Goal: Task Accomplishment & Management: Manage account settings

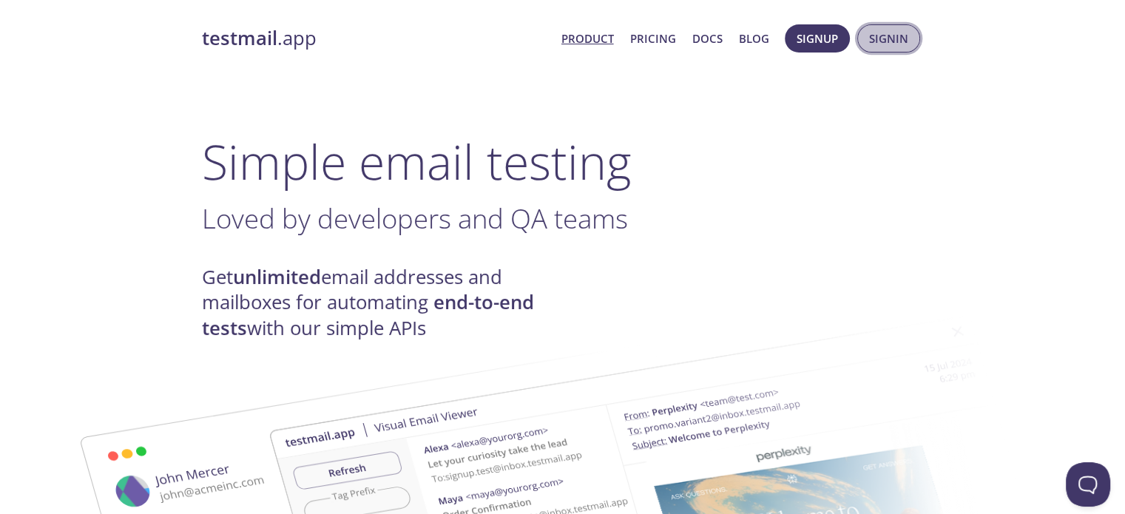
click at [876, 35] on span "Signin" at bounding box center [888, 38] width 39 height 19
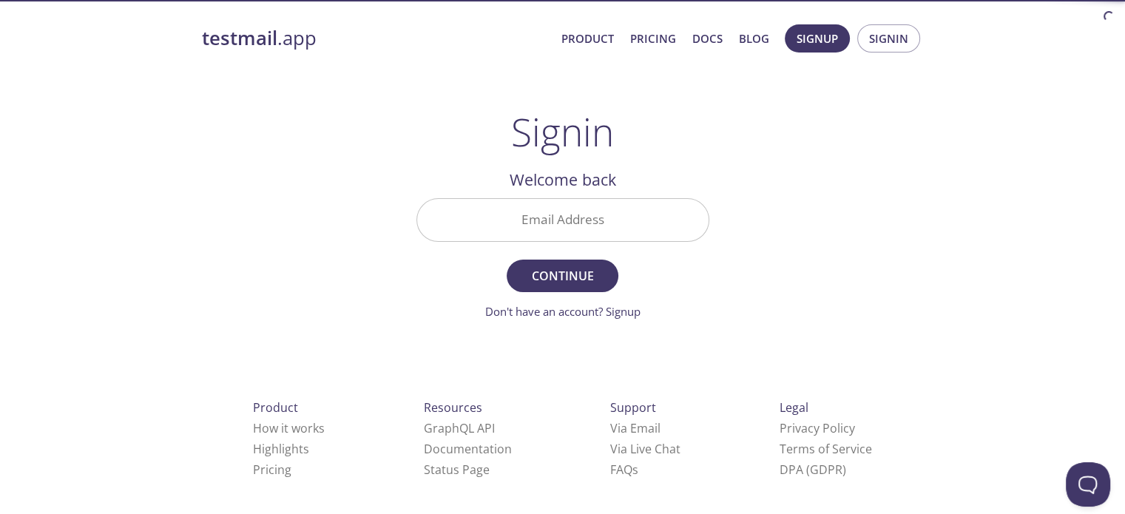
click at [540, 215] on input "Email Address" at bounding box center [563, 220] width 292 height 42
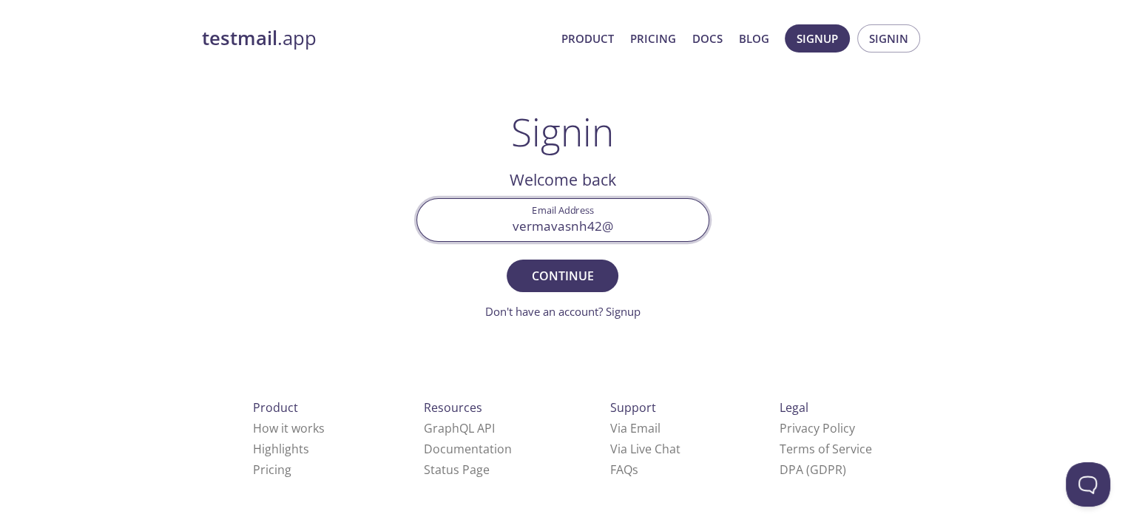
click at [571, 227] on input "vermavasnh42@" at bounding box center [563, 220] width 292 height 42
click at [613, 226] on input "vermavansh42@" at bounding box center [563, 220] width 292 height 42
type input "vermavansh42@gmail.com"
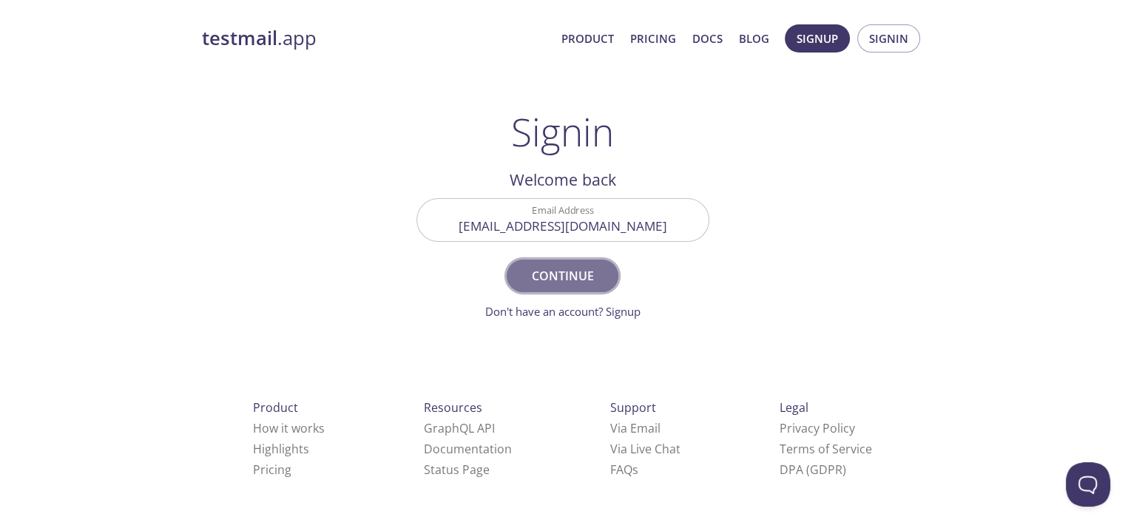
click at [568, 262] on button "Continue" at bounding box center [562, 276] width 111 height 33
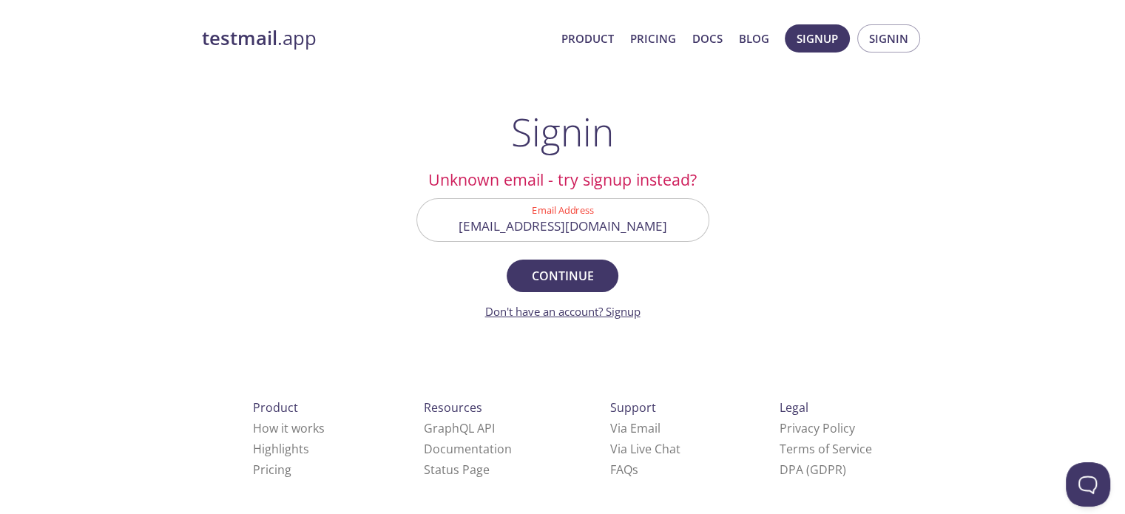
click at [565, 313] on link "Don't have an account? Signup" at bounding box center [562, 311] width 155 height 15
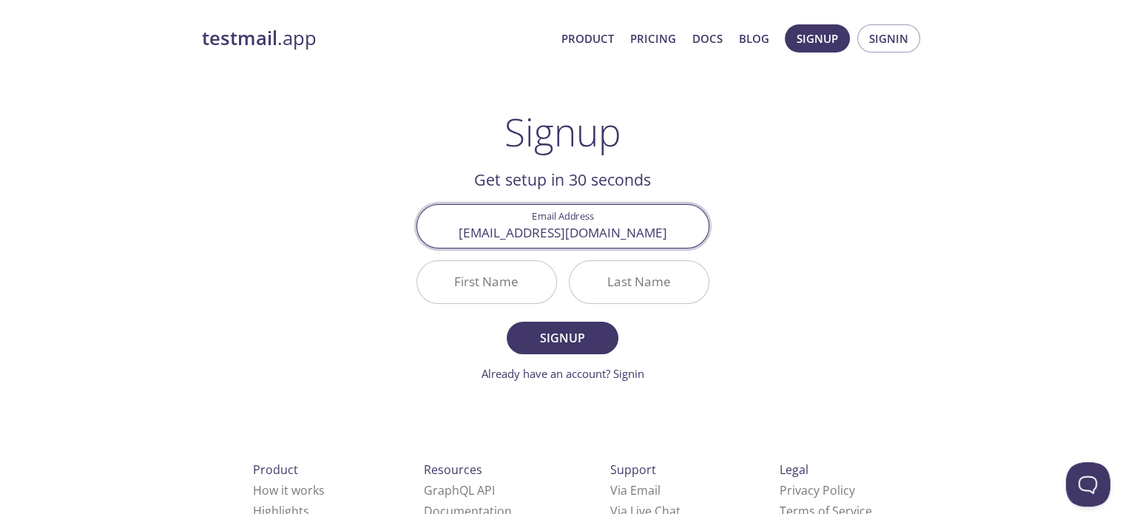
type input "vermavansh42@gmail.com"
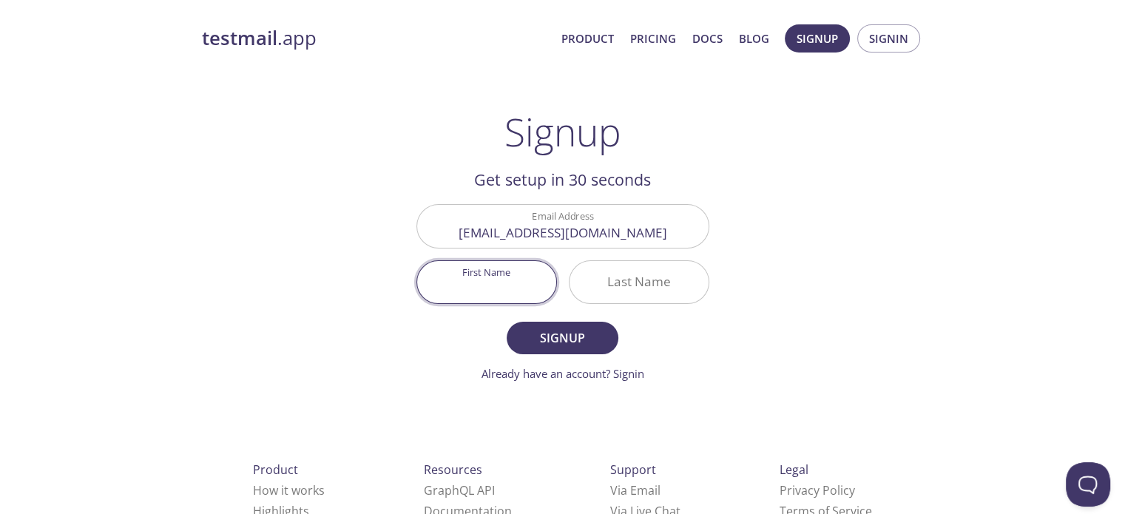
click at [494, 289] on input "First Name" at bounding box center [486, 282] width 139 height 42
type input "Akhil"
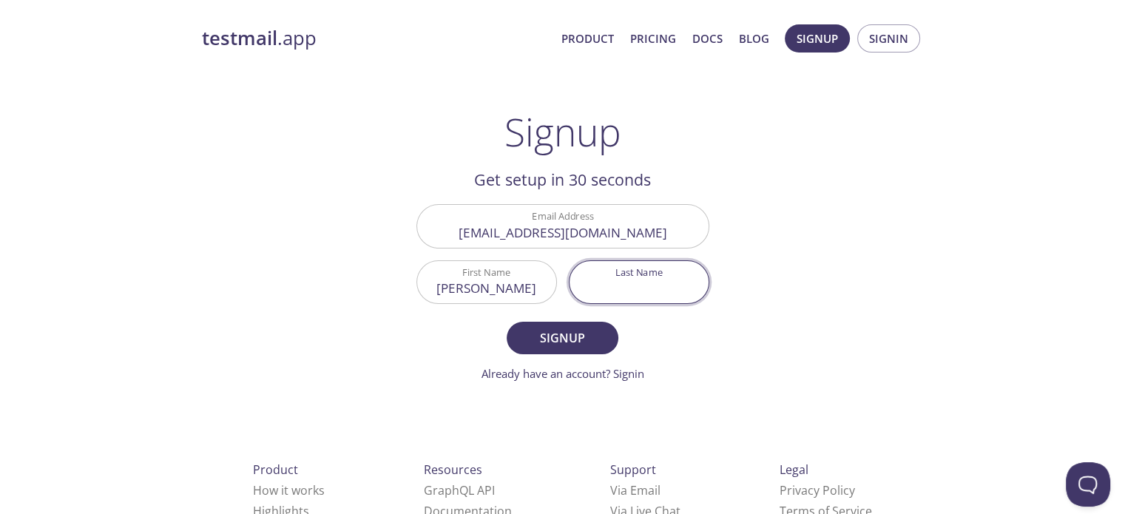
click at [624, 277] on input "Last Name" at bounding box center [639, 282] width 139 height 42
type input "Verma"
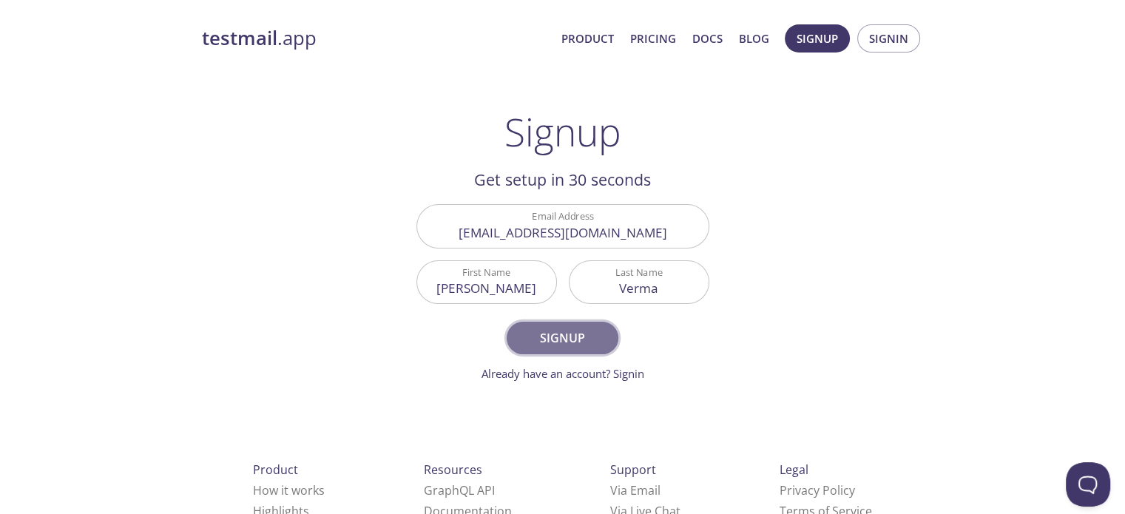
click at [573, 346] on span "Signup" at bounding box center [562, 338] width 78 height 21
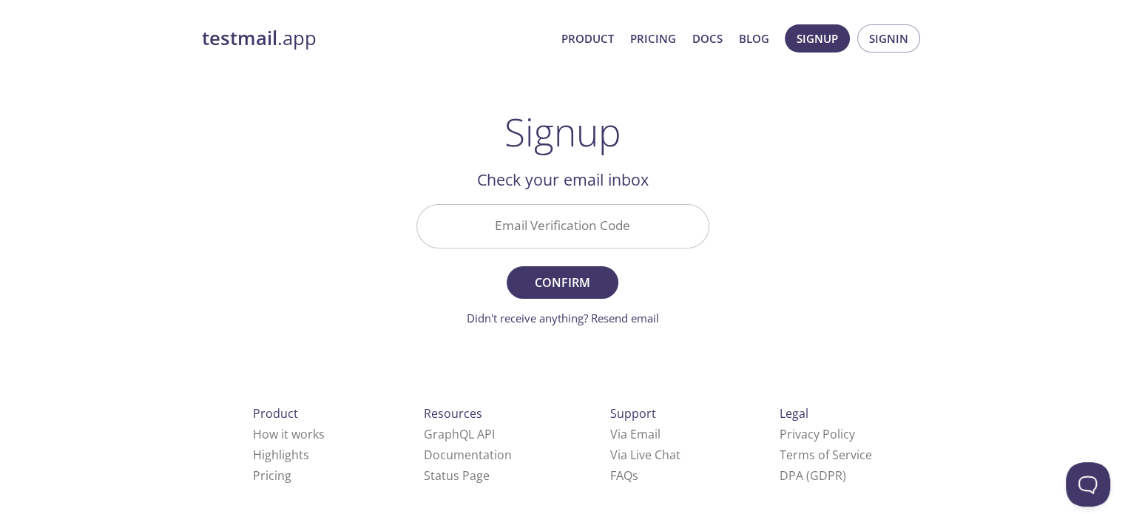
click at [616, 229] on input "Email Verification Code" at bounding box center [563, 226] width 292 height 42
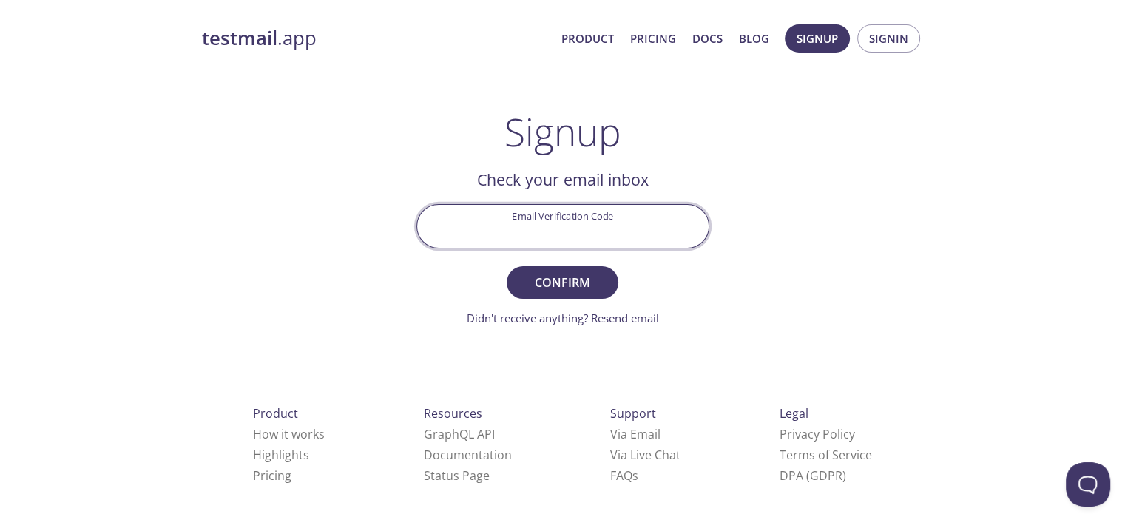
paste input "B3CJ3RW"
type input "B3CJ3RW"
click at [559, 277] on span "Confirm" at bounding box center [562, 282] width 78 height 21
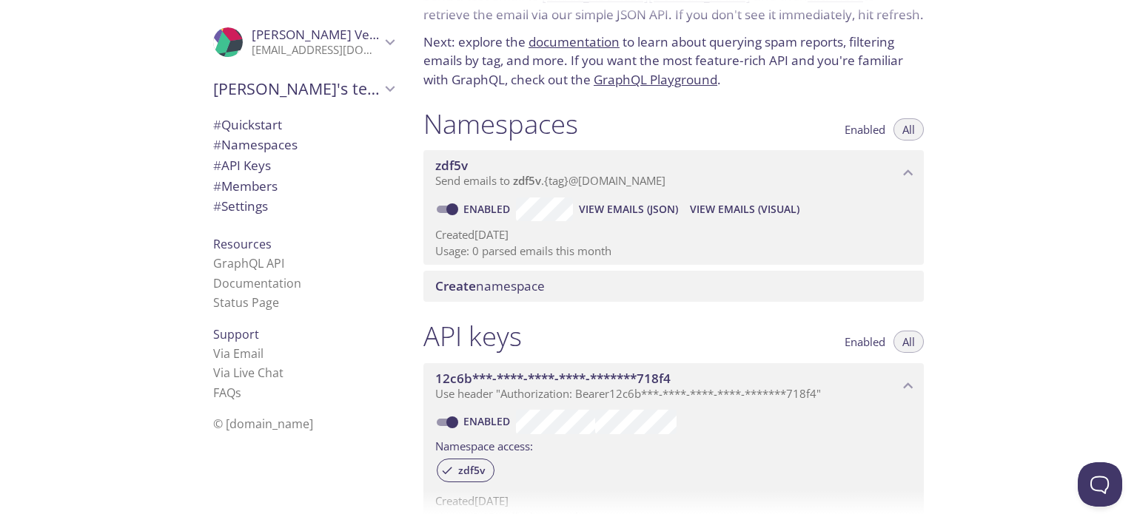
scroll to position [77, 0]
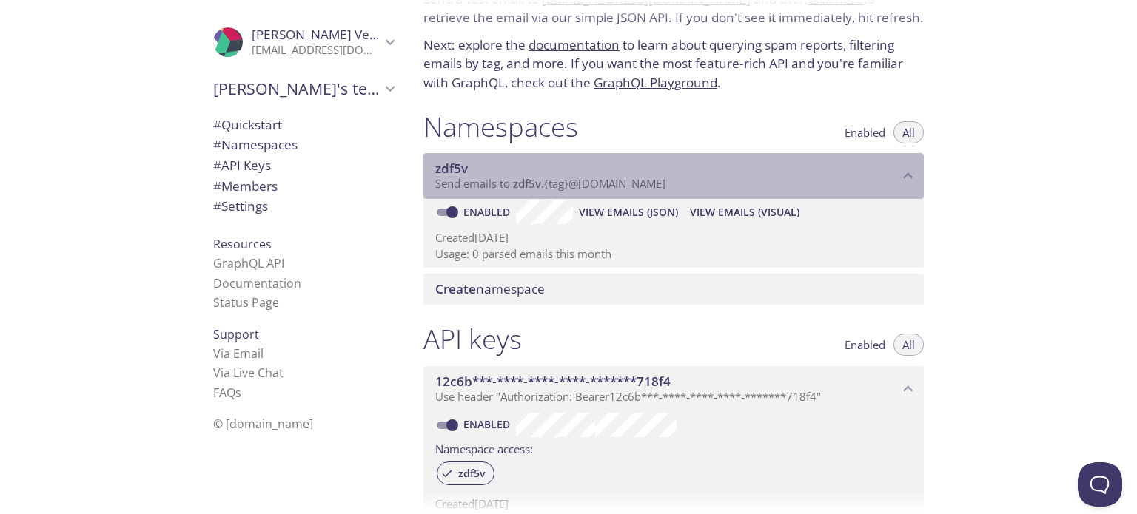
click at [696, 181] on p "Send emails to zdf5v . {tag} @inbox.testmail.app" at bounding box center [666, 184] width 463 height 15
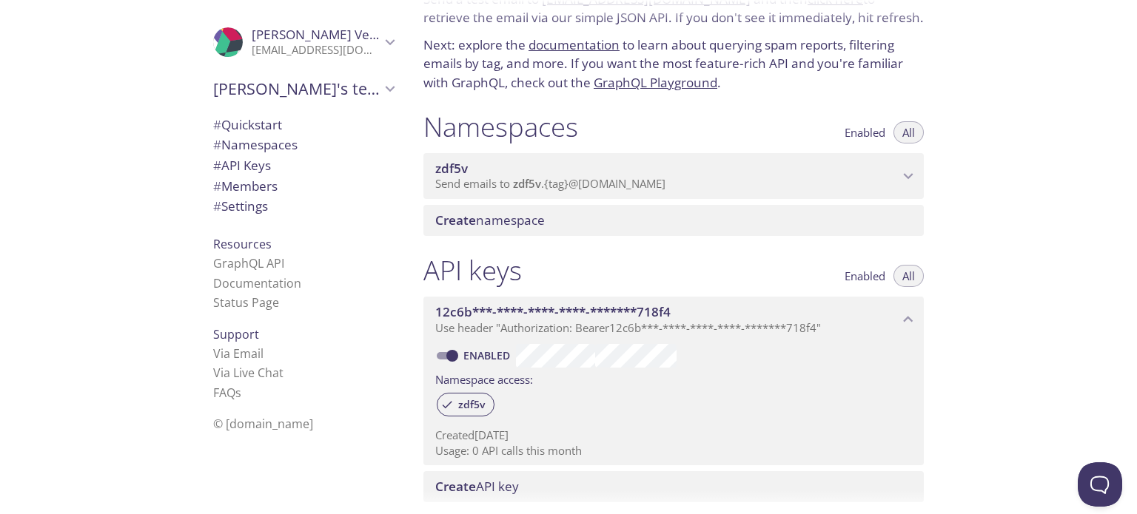
click at [696, 181] on p "Send emails to zdf5v . {tag} @inbox.testmail.app" at bounding box center [666, 184] width 463 height 15
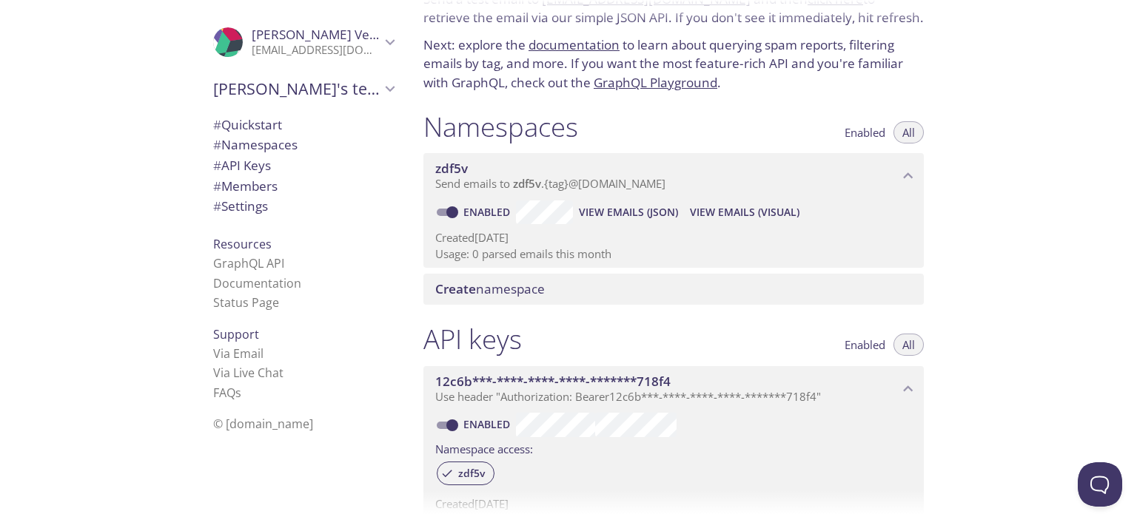
click at [600, 291] on span "Create namespace" at bounding box center [676, 289] width 482 height 16
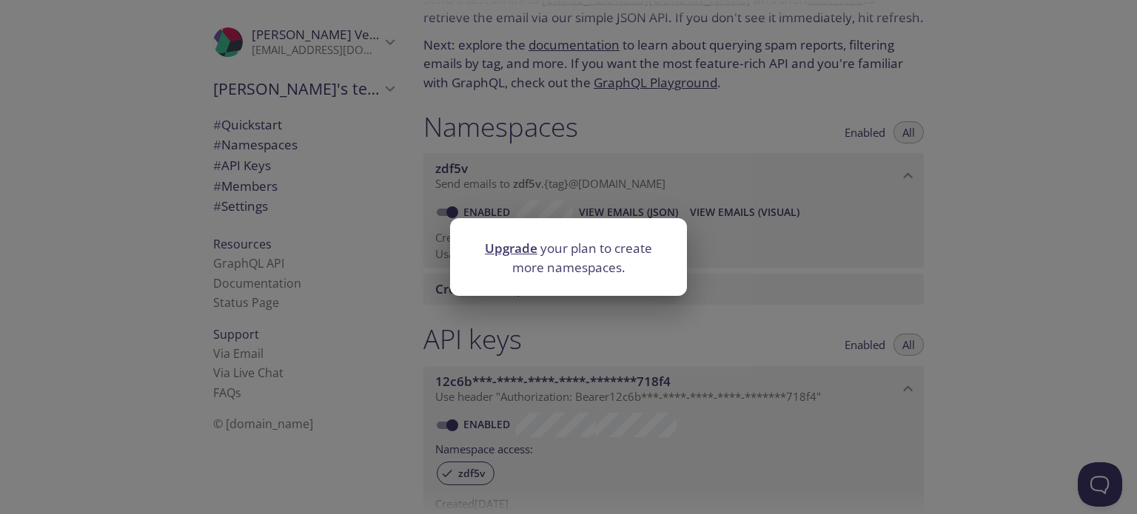
click at [793, 255] on div "Upgrade your plan to create more namespaces." at bounding box center [568, 257] width 1137 height 514
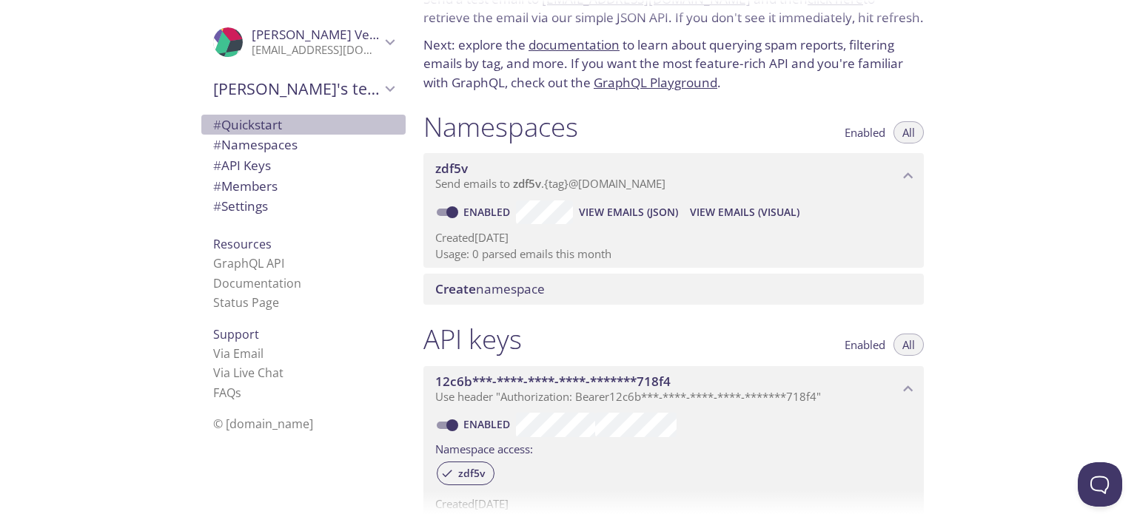
click at [257, 124] on span "# Quickstart" at bounding box center [247, 124] width 69 height 17
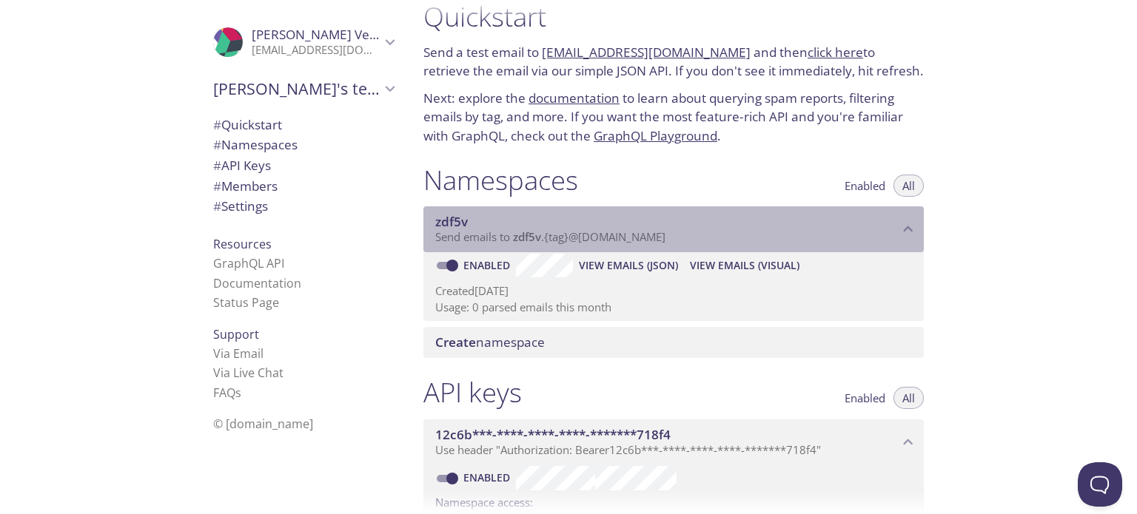
click at [913, 229] on icon "zdf5v namespace" at bounding box center [907, 229] width 19 height 19
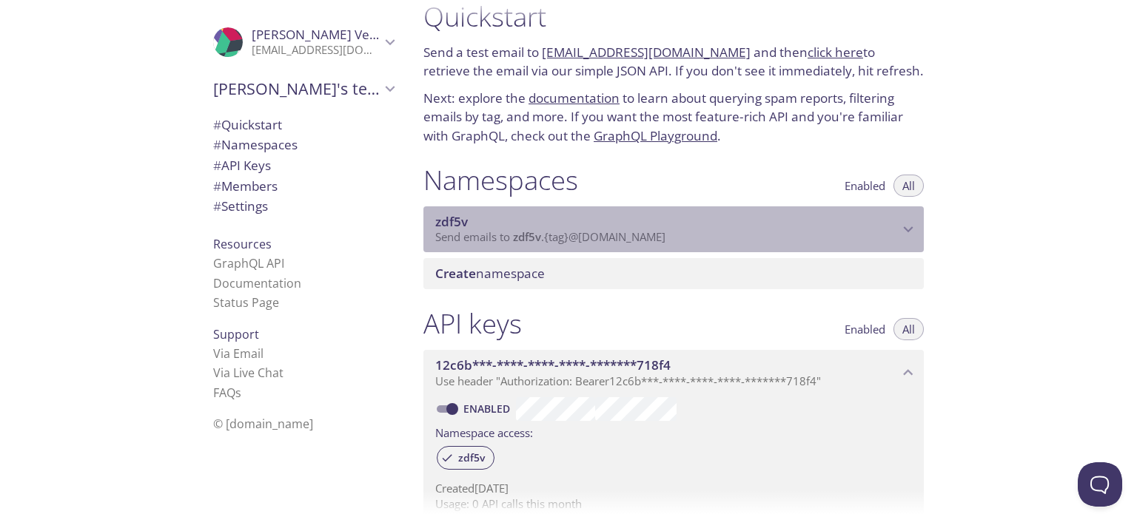
click at [913, 229] on icon "zdf5v namespace" at bounding box center [907, 229] width 19 height 19
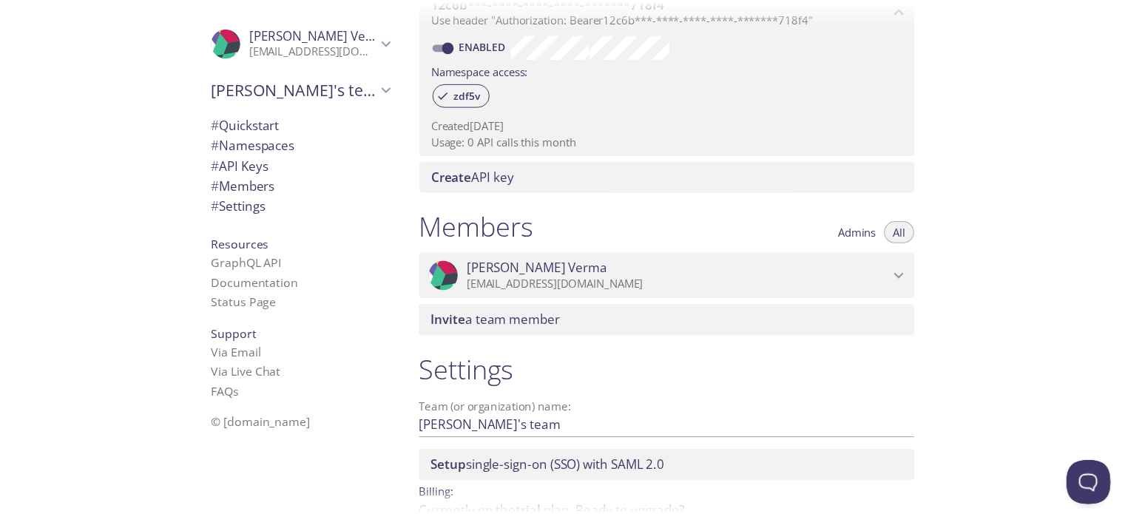
scroll to position [0, 0]
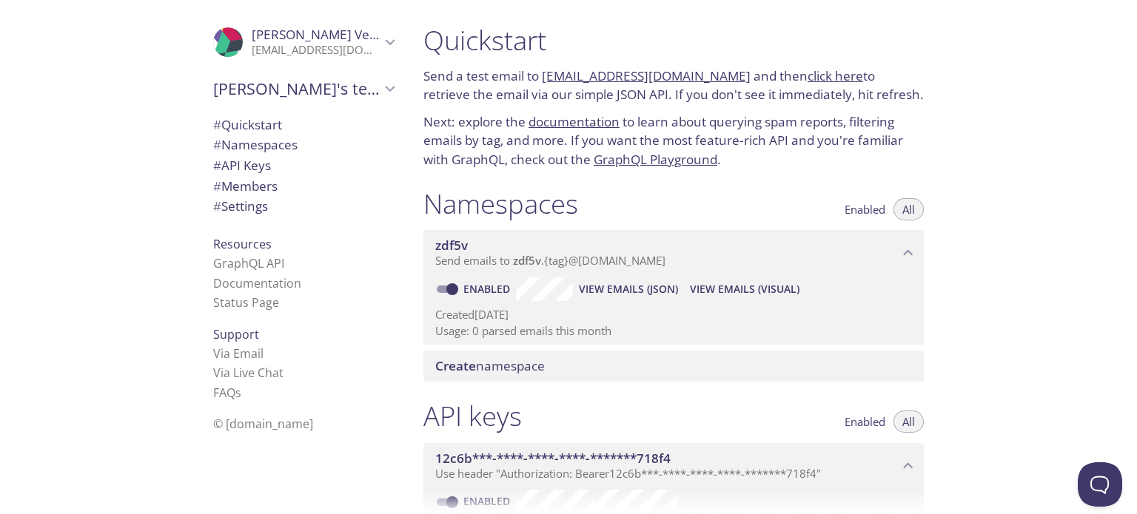
click at [331, 38] on span "Akhil Verma" at bounding box center [316, 35] width 129 height 16
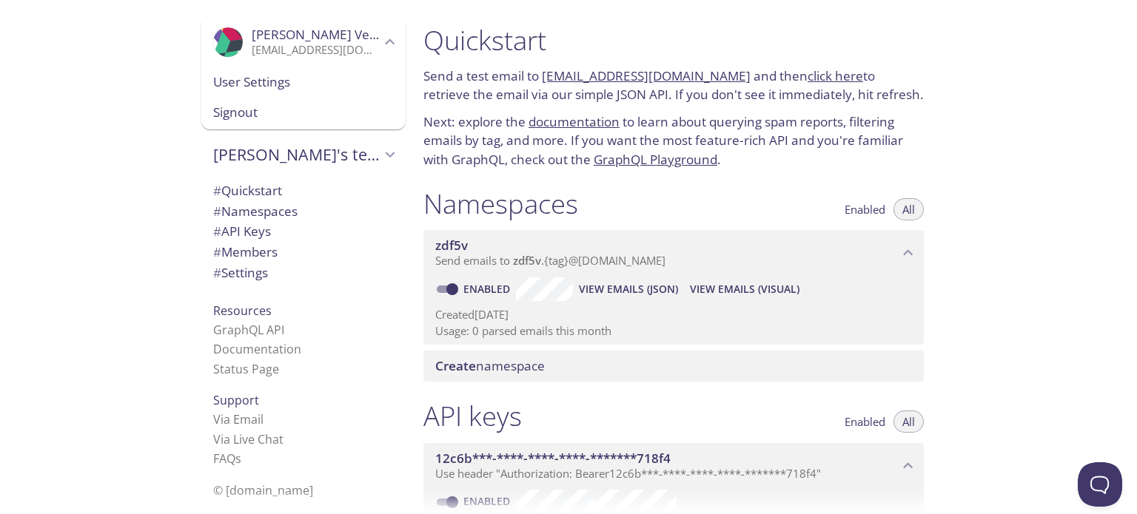
click at [303, 109] on span "Signout" at bounding box center [303, 112] width 181 height 19
